Goal: Navigation & Orientation: Find specific page/section

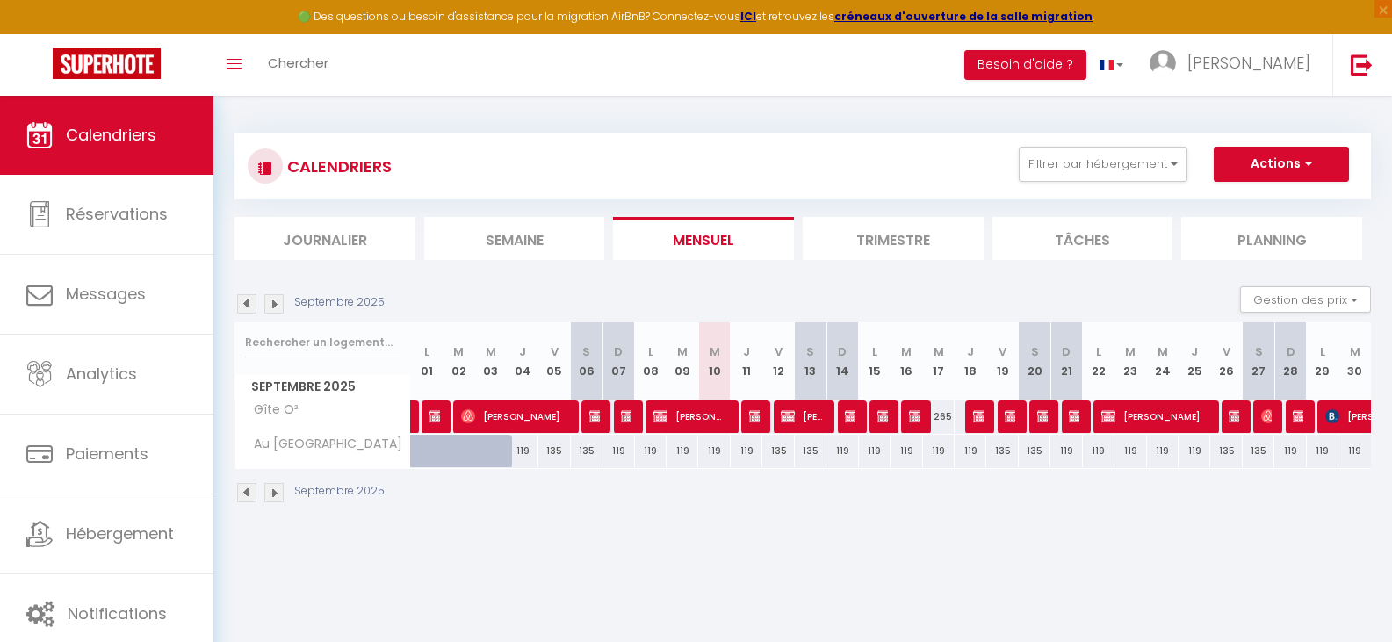
click at [277, 494] on img at bounding box center [273, 492] width 19 height 19
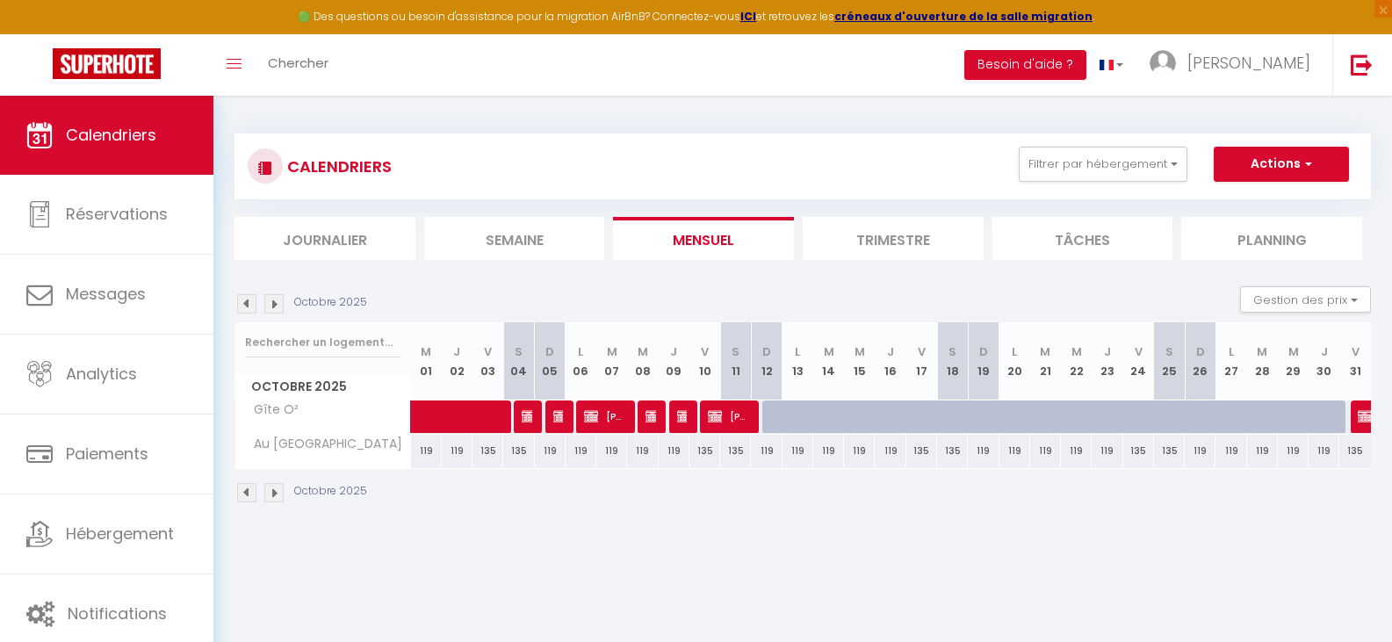
click at [248, 497] on img at bounding box center [246, 492] width 19 height 19
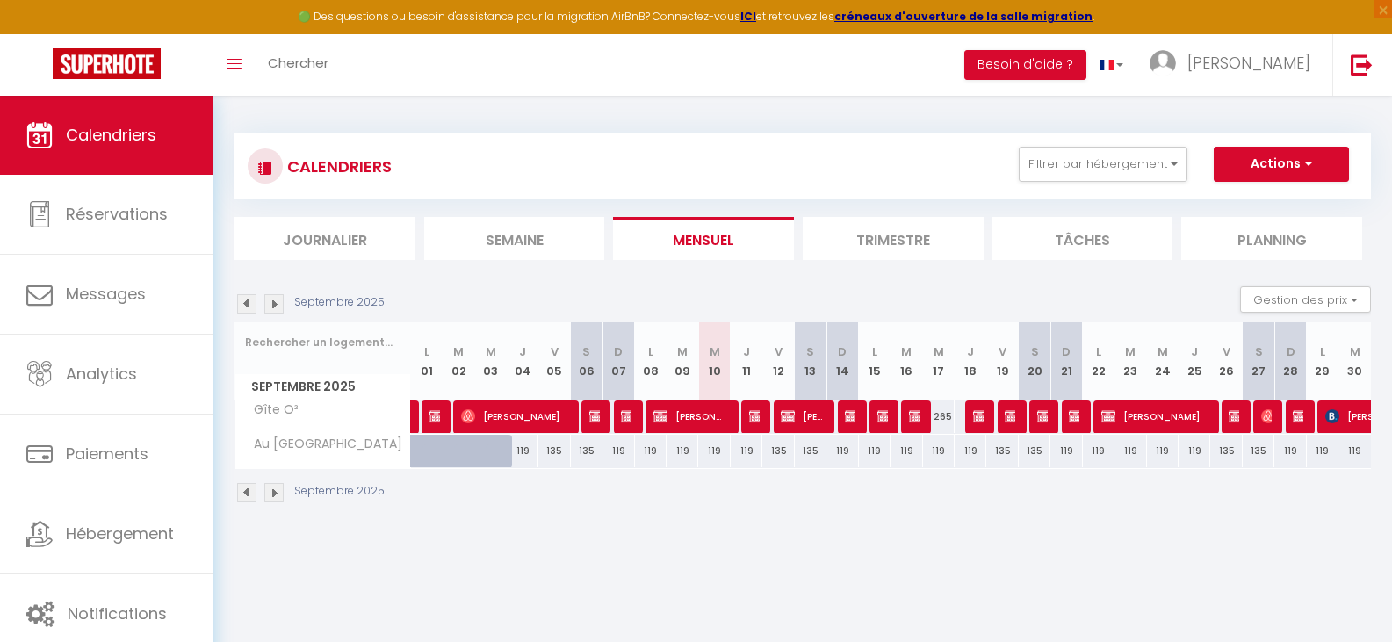
click at [270, 496] on img at bounding box center [273, 492] width 19 height 19
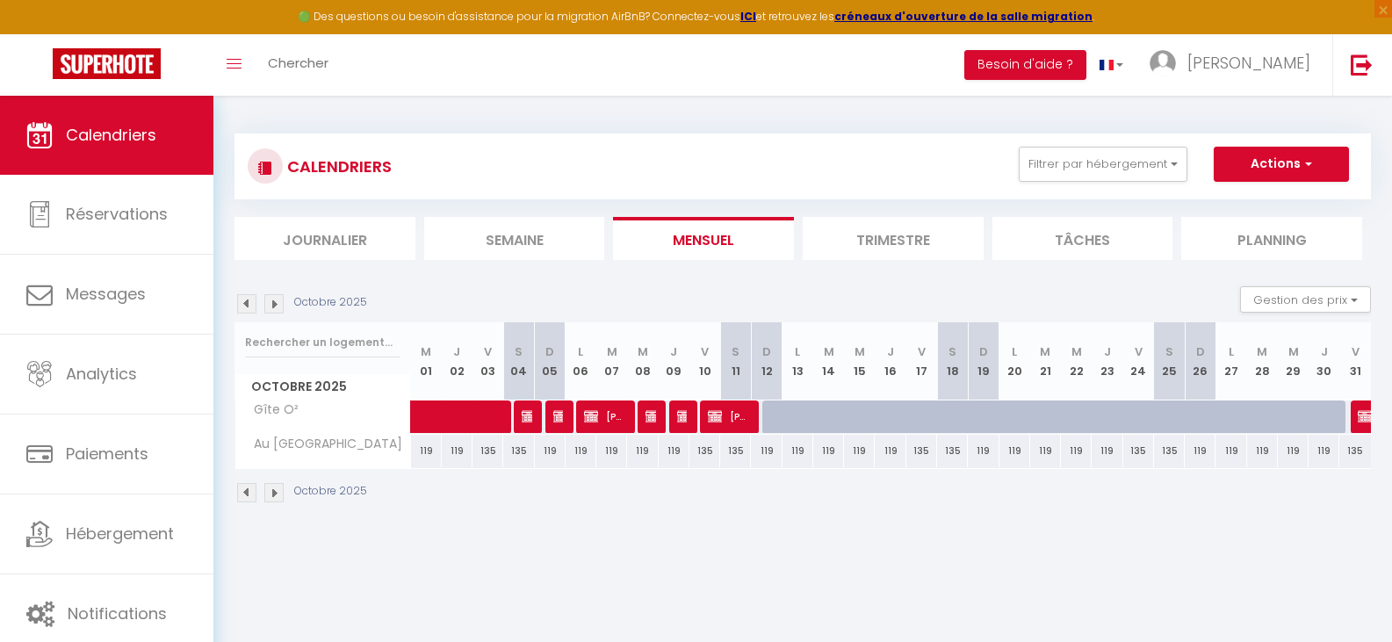
click at [270, 496] on img at bounding box center [273, 492] width 19 height 19
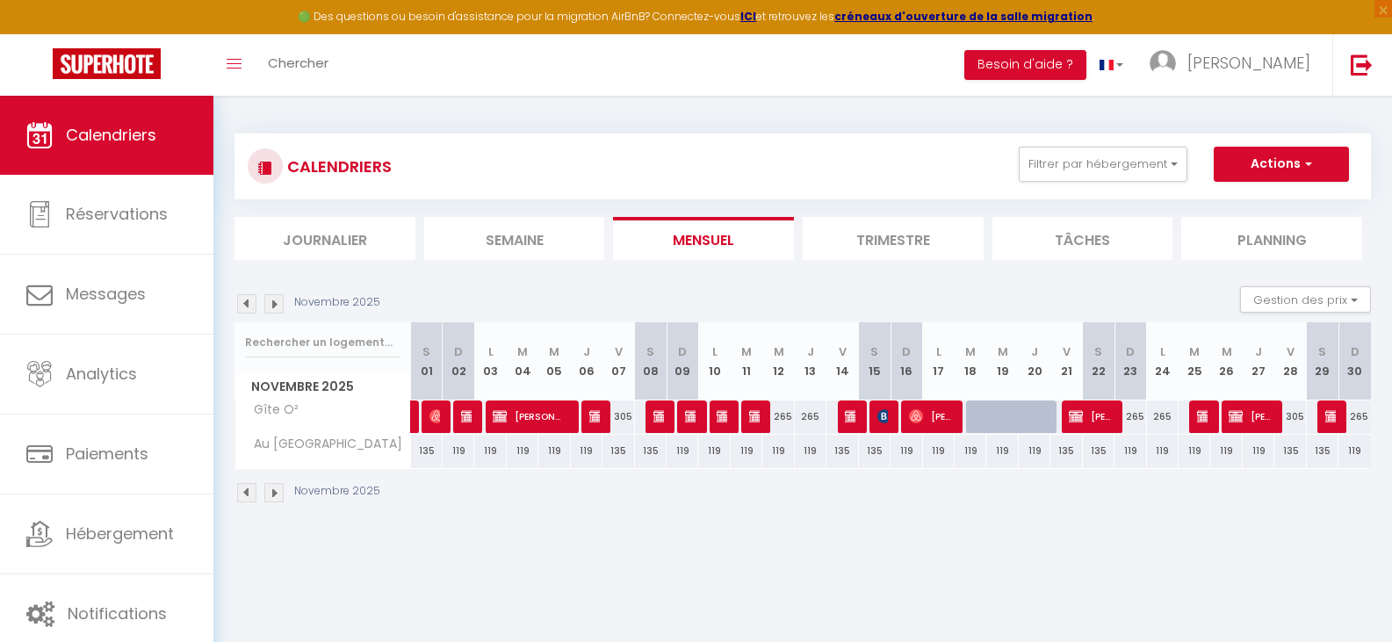
click at [249, 495] on img at bounding box center [246, 492] width 19 height 19
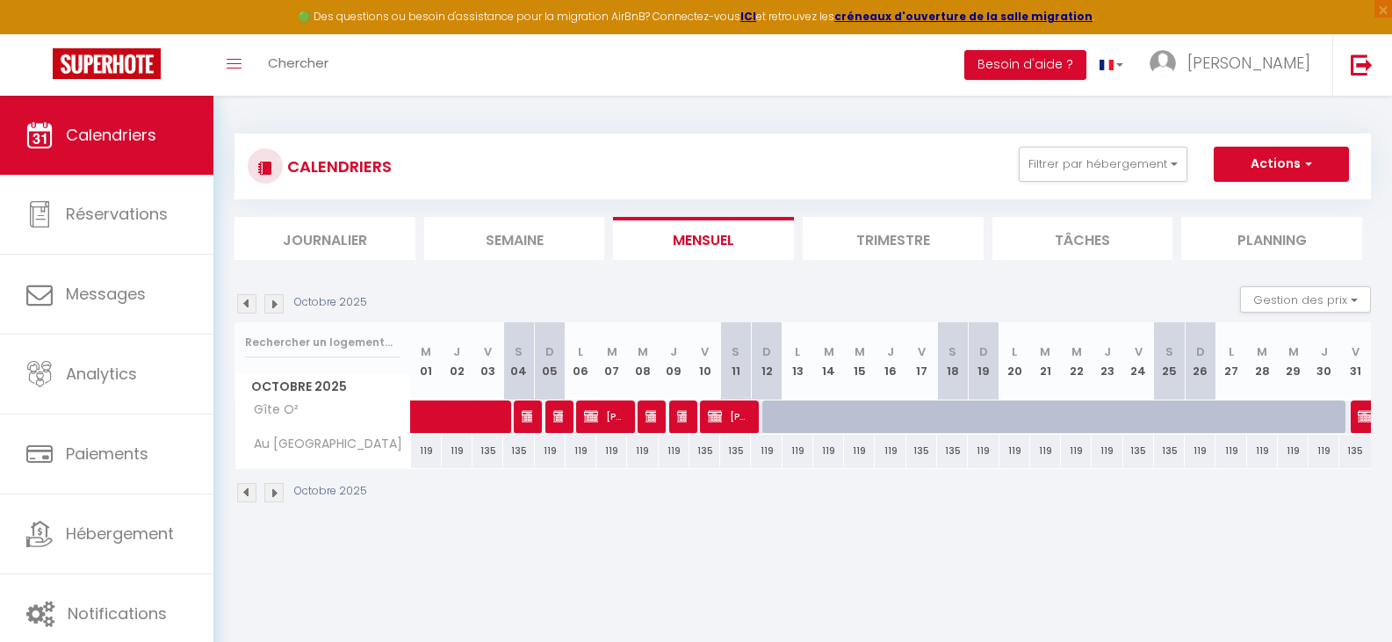
click at [250, 483] on img at bounding box center [246, 492] width 19 height 19
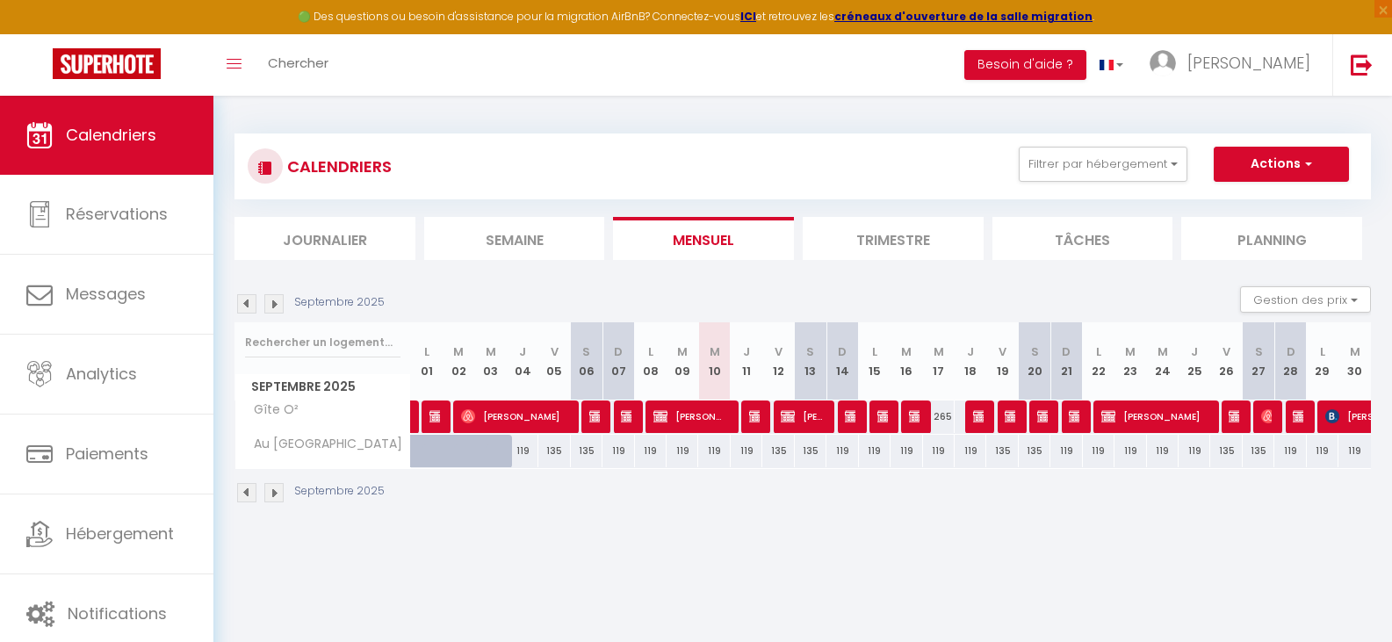
click at [277, 499] on img at bounding box center [273, 492] width 19 height 19
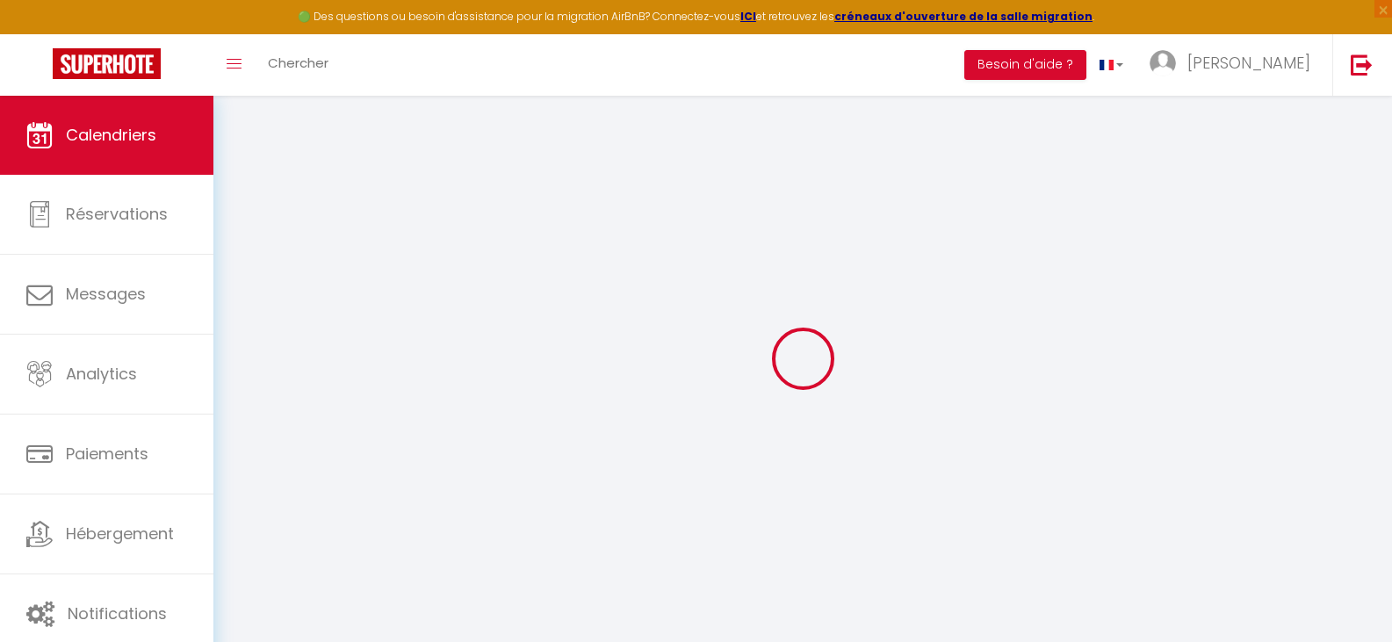
click at [277, 499] on div at bounding box center [802, 359] width 1136 height 484
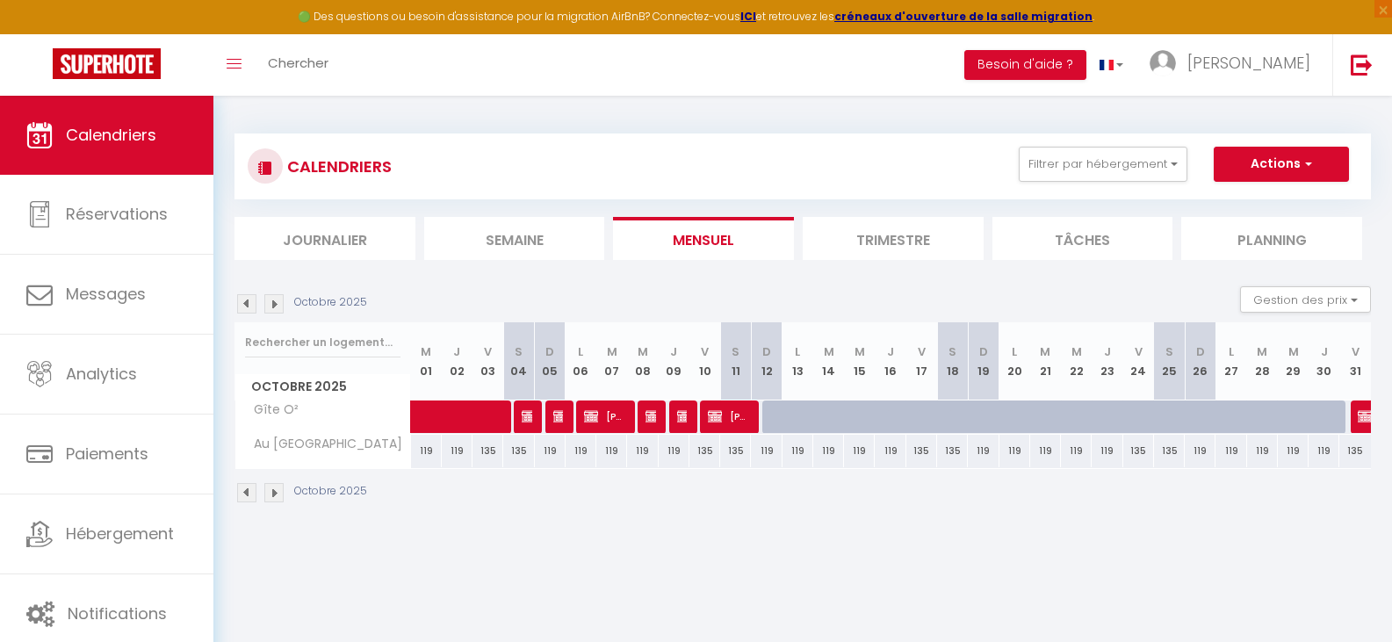
click at [277, 499] on img at bounding box center [273, 492] width 19 height 19
